Goal: Transaction & Acquisition: Subscribe to service/newsletter

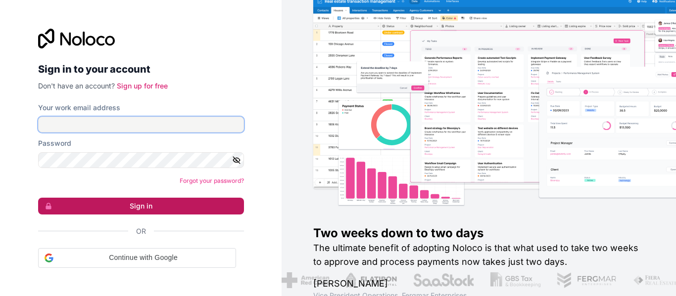
type input "**********"
click at [116, 207] on button "Sign in" at bounding box center [141, 206] width 206 height 17
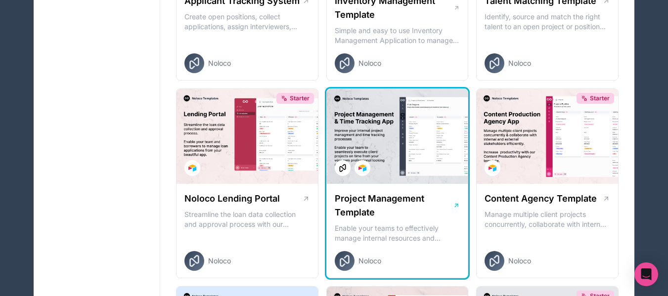
scroll to position [445, 0]
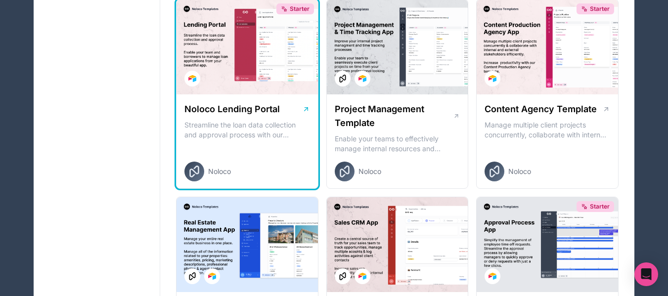
click at [279, 86] on div "Starter" at bounding box center [247, 47] width 141 height 95
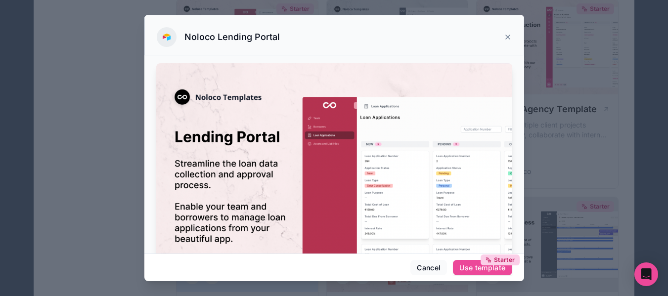
click at [433, 103] on img at bounding box center [334, 193] width 356 height 260
click at [507, 34] on icon at bounding box center [508, 37] width 8 height 8
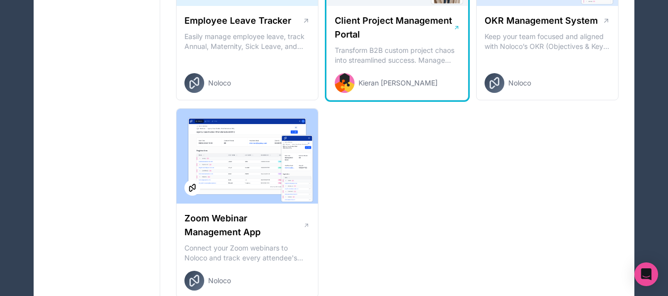
scroll to position [1434, 0]
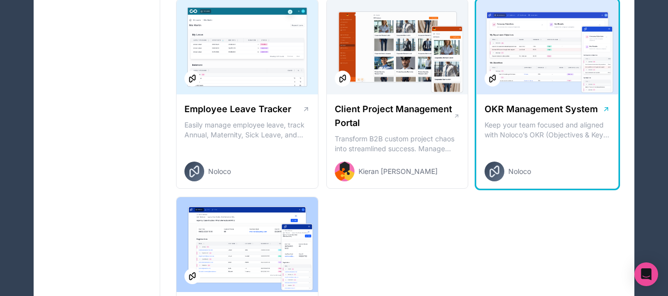
click at [594, 110] on h1 "OKR Management System" at bounding box center [541, 109] width 113 height 14
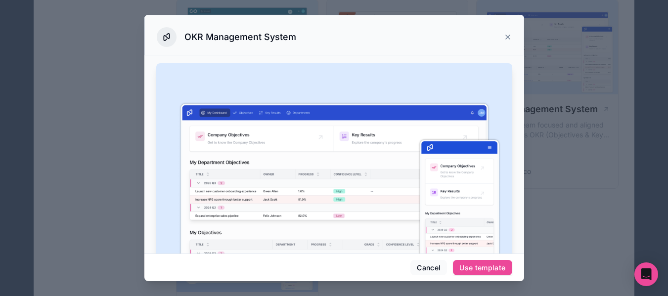
click at [546, 170] on div at bounding box center [334, 148] width 668 height 296
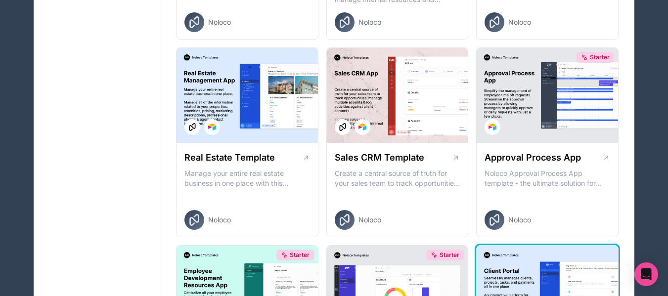
scroll to position [593, 0]
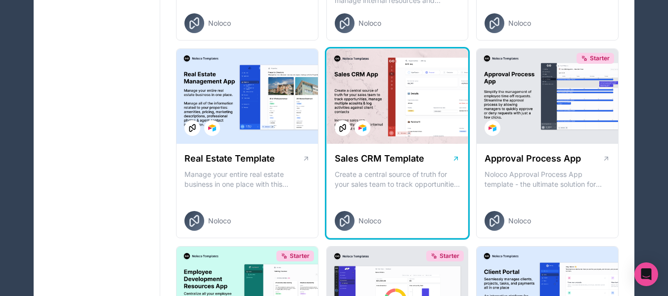
click at [426, 133] on div at bounding box center [397, 96] width 141 height 95
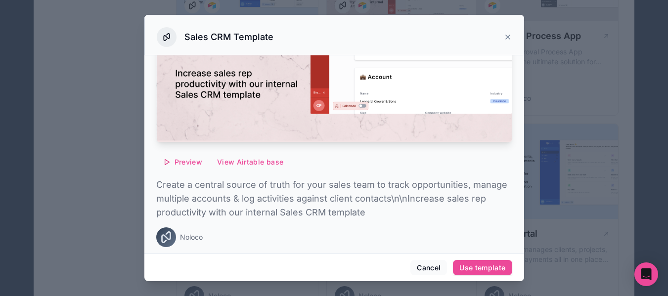
scroll to position [841, 0]
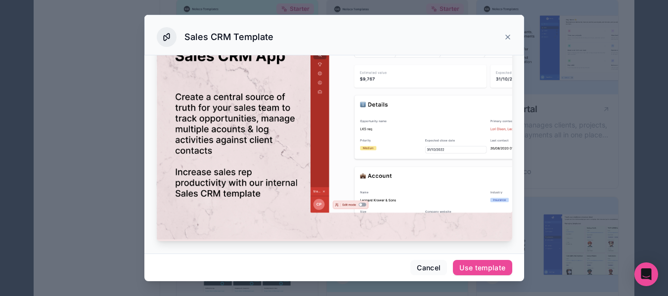
click at [164, 39] on icon at bounding box center [167, 37] width 8 height 8
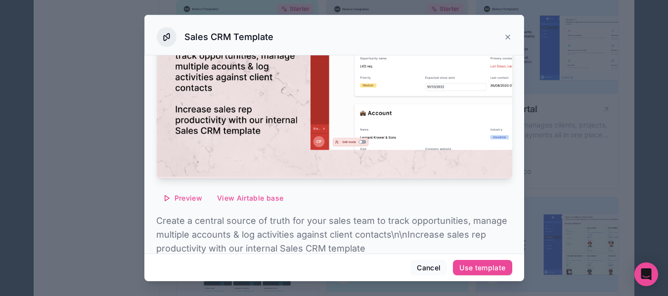
scroll to position [180, 0]
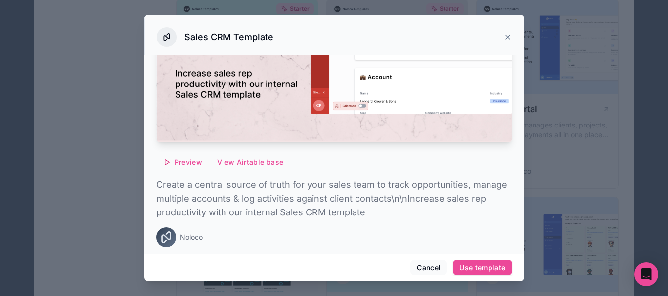
click at [503, 37] on div "Sales CRM Template" at bounding box center [334, 37] width 355 height 20
click at [509, 35] on icon at bounding box center [508, 37] width 8 height 8
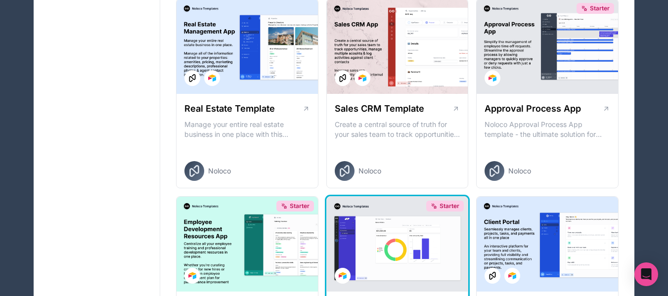
scroll to position [643, 0]
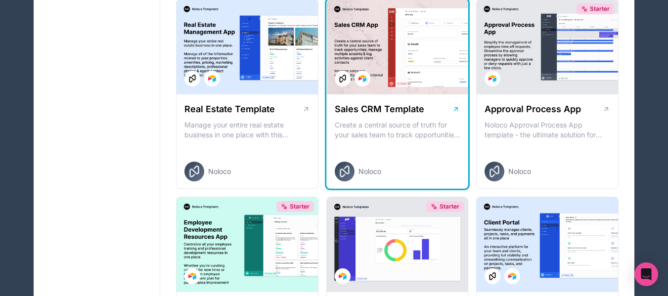
click at [455, 109] on icon at bounding box center [456, 109] width 8 height 8
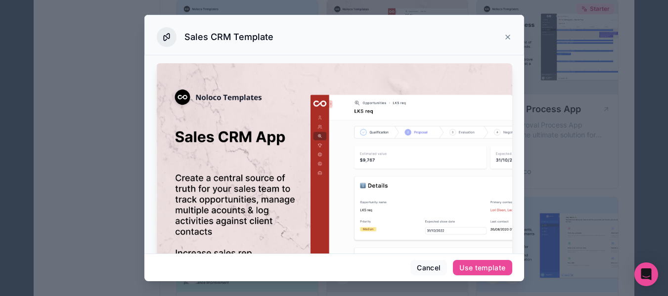
click at [510, 39] on icon at bounding box center [508, 37] width 8 height 8
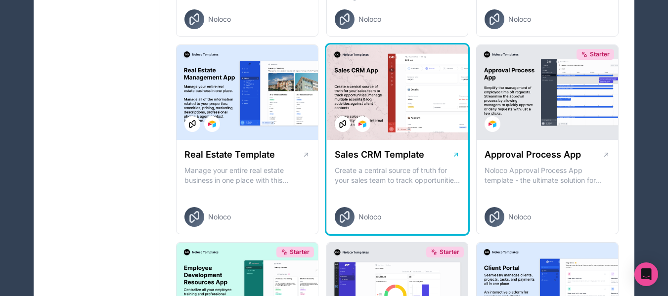
scroll to position [544, 0]
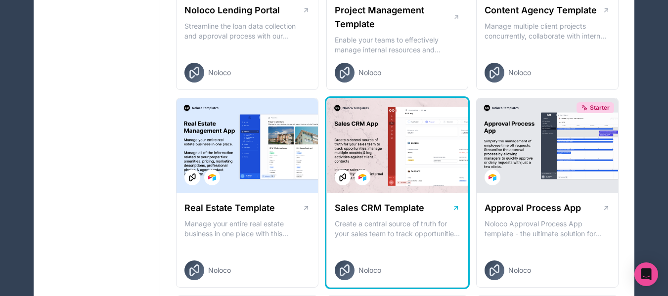
click at [337, 179] on div at bounding box center [343, 178] width 16 height 16
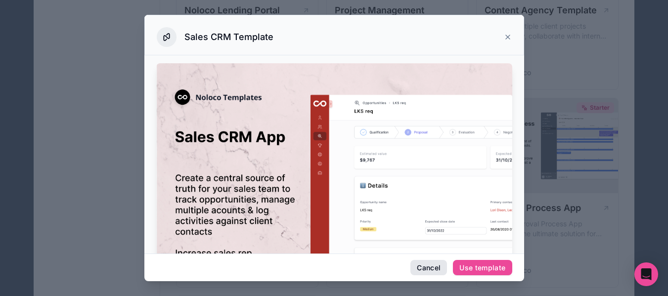
click at [430, 268] on button "Cancel" at bounding box center [428, 268] width 37 height 16
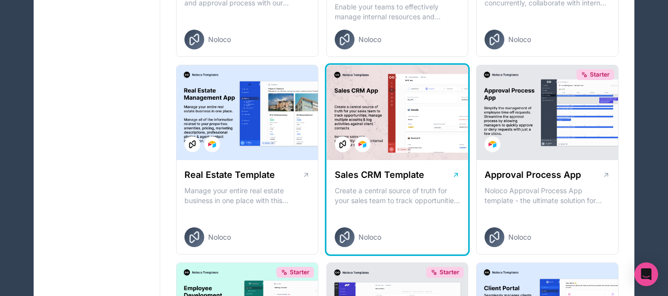
scroll to position [593, 0]
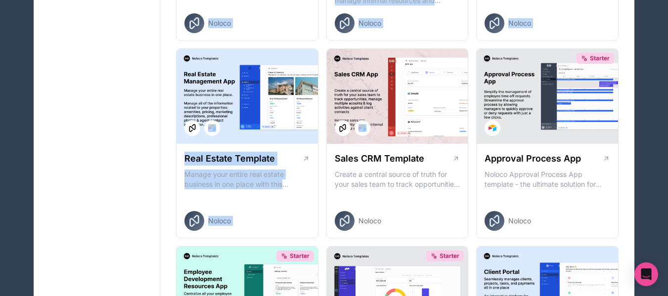
drag, startPoint x: 404, startPoint y: 137, endPoint x: 149, endPoint y: 143, distance: 254.8
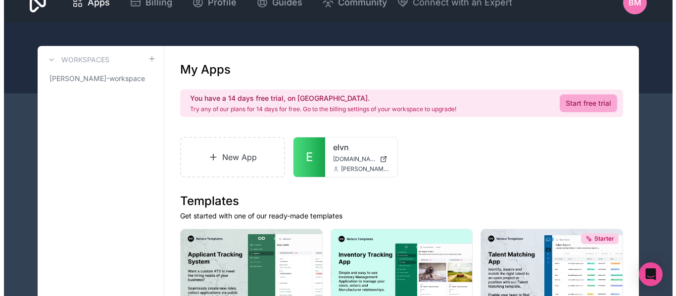
scroll to position [0, 0]
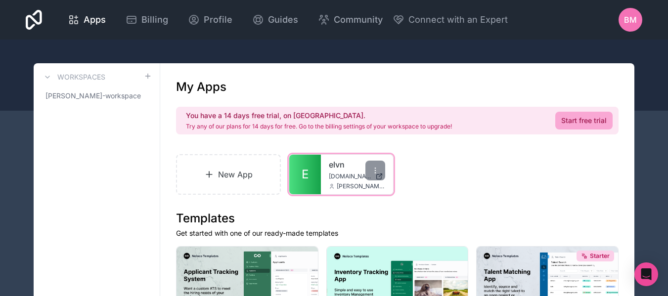
click at [355, 170] on link "elvn" at bounding box center [357, 165] width 56 height 12
click at [375, 175] on div at bounding box center [375, 171] width 20 height 20
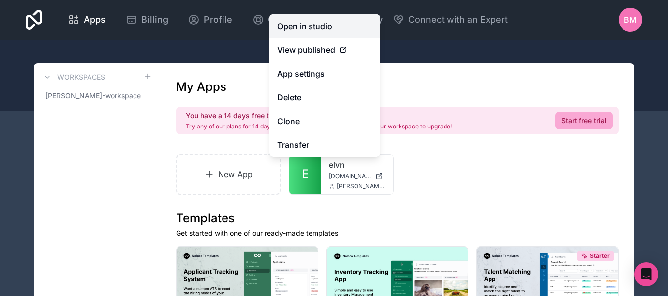
click at [323, 34] on link "Open in studio" at bounding box center [325, 26] width 111 height 24
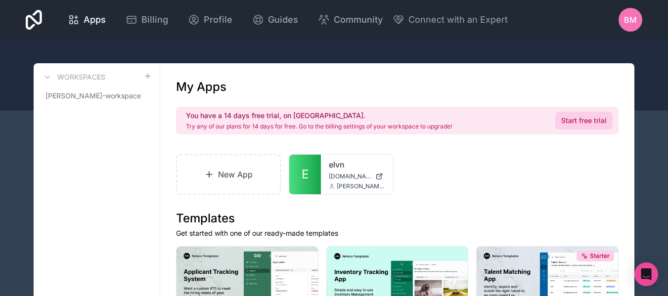
click at [590, 121] on link "Start free trial" at bounding box center [583, 121] width 57 height 18
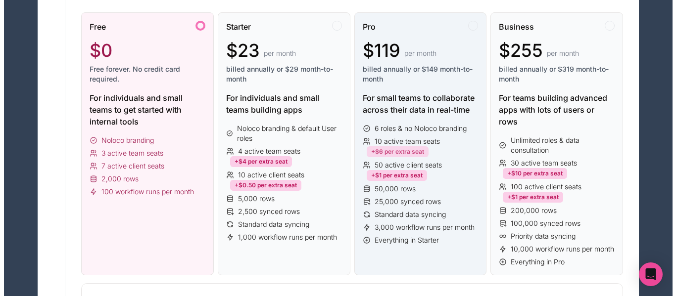
scroll to position [148, 0]
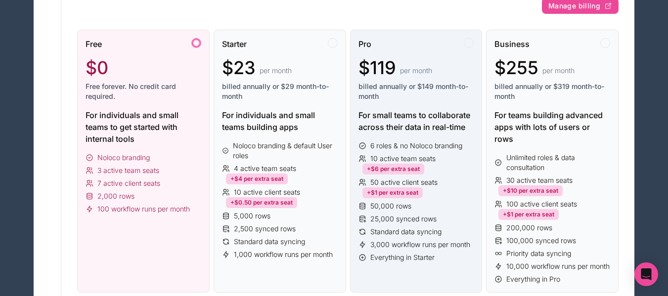
click at [407, 86] on span "billed annually or $149 month-to-month" at bounding box center [417, 92] width 116 height 20
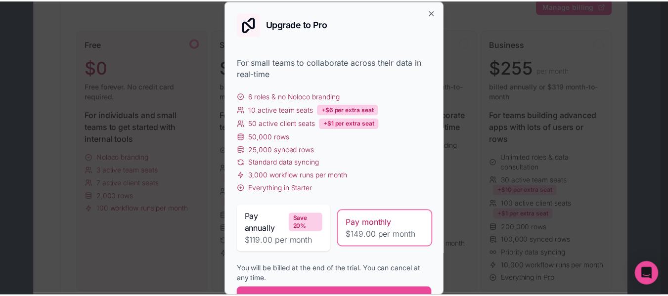
scroll to position [0, 0]
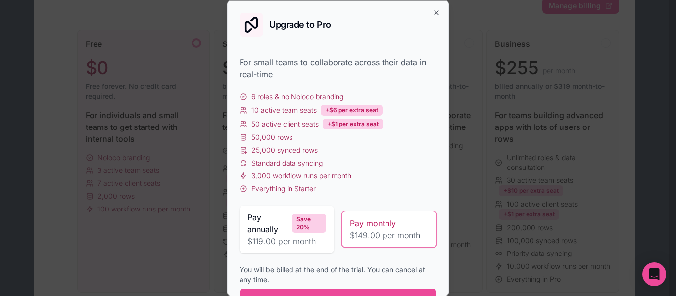
click at [424, 13] on div "Upgrade to Pro" at bounding box center [337, 24] width 197 height 24
click at [432, 13] on icon "button" at bounding box center [436, 12] width 8 height 8
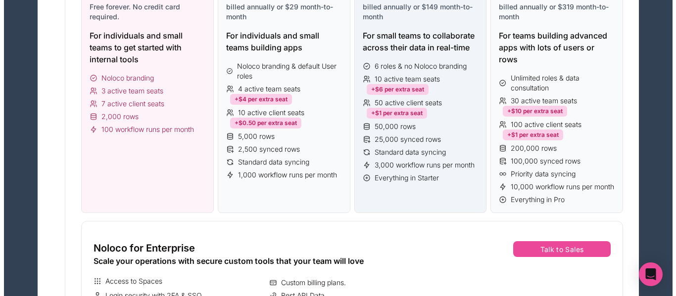
scroll to position [198, 0]
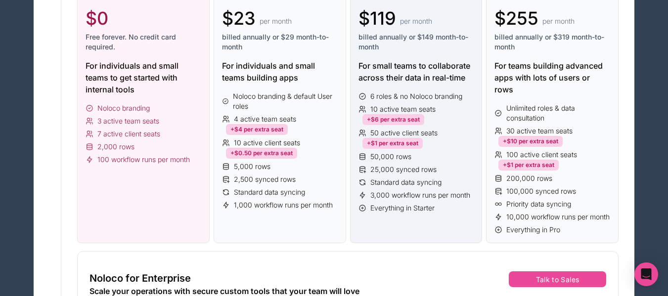
click at [435, 60] on div "For small teams to collaborate across their data in real-time" at bounding box center [417, 72] width 116 height 24
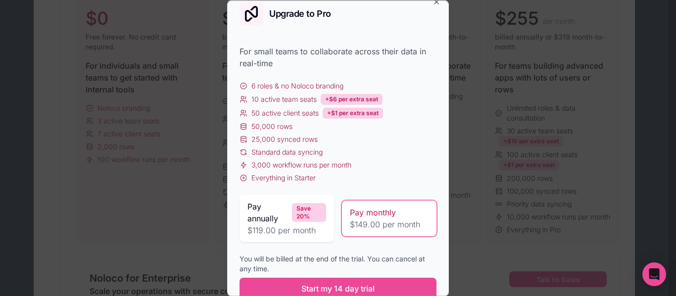
scroll to position [26, 0]
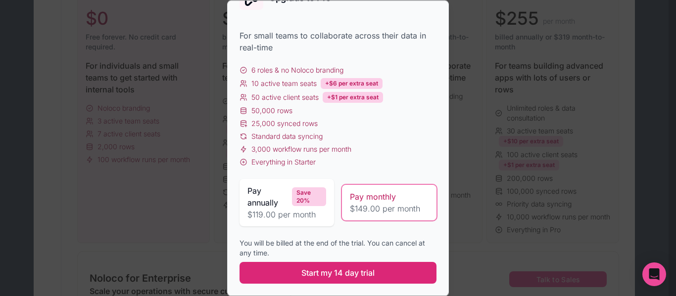
click at [339, 270] on span "Start my 14 day trial" at bounding box center [337, 273] width 73 height 12
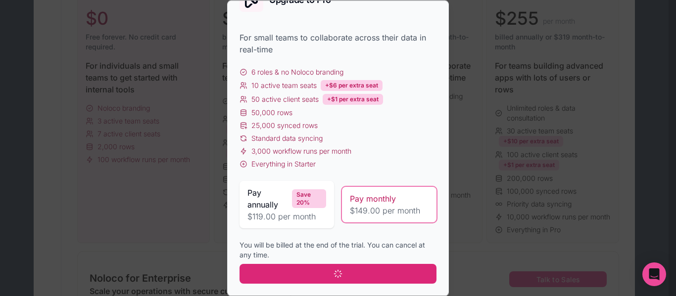
scroll to position [24, 0]
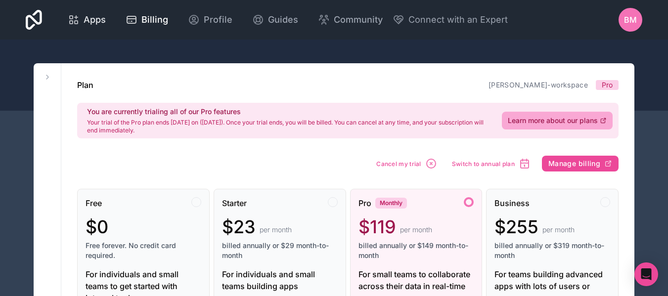
click at [92, 21] on span "Apps" at bounding box center [95, 20] width 22 height 14
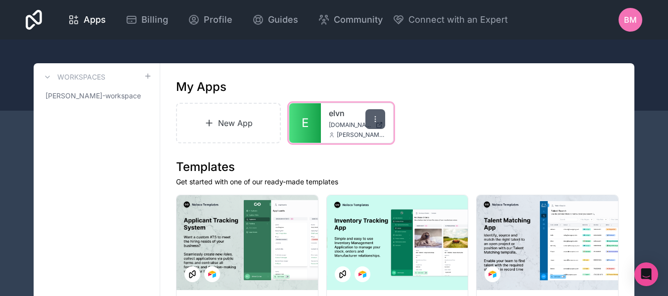
click at [377, 123] on div at bounding box center [375, 119] width 20 height 20
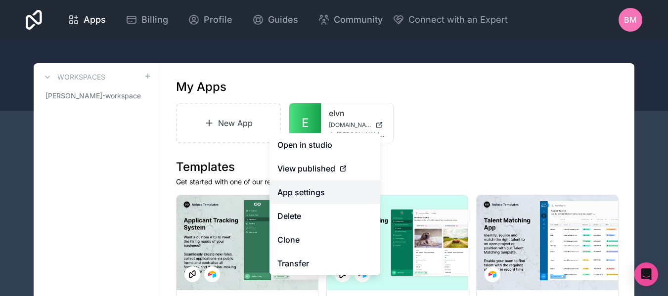
click at [332, 197] on link "App settings" at bounding box center [325, 193] width 111 height 24
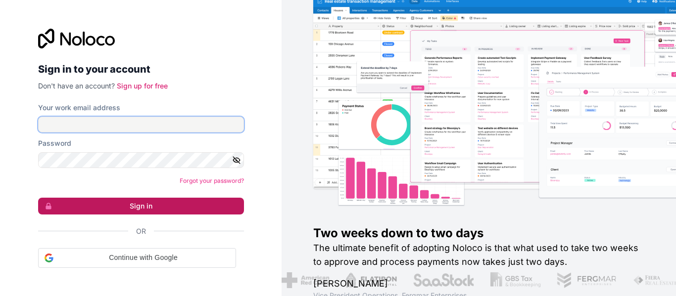
type input "**********"
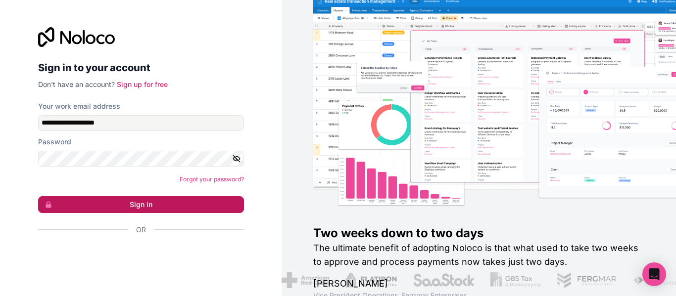
click at [150, 206] on button "Sign in" at bounding box center [141, 204] width 206 height 17
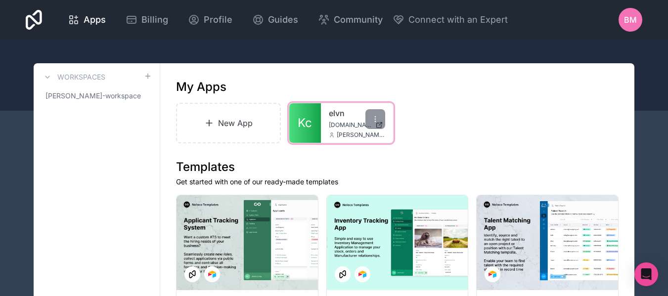
click at [319, 123] on link "Kc" at bounding box center [305, 123] width 32 height 40
